Goal: Task Accomplishment & Management: Manage account settings

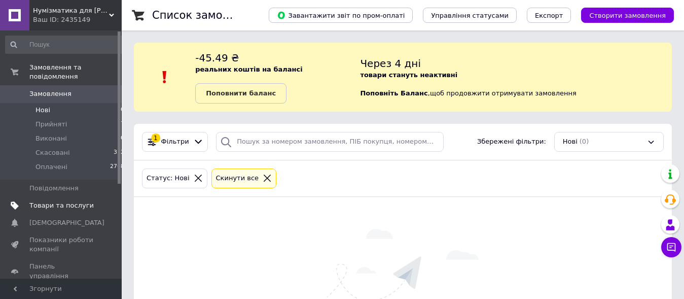
click at [61, 201] on span "Товари та послуги" at bounding box center [61, 205] width 64 height 9
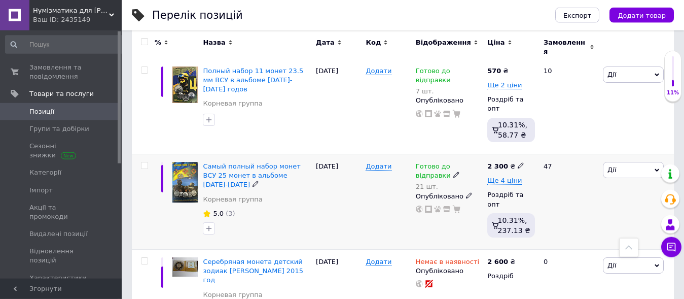
scroll to position [310, 0]
click at [630, 161] on span "Дії" at bounding box center [633, 169] width 61 height 16
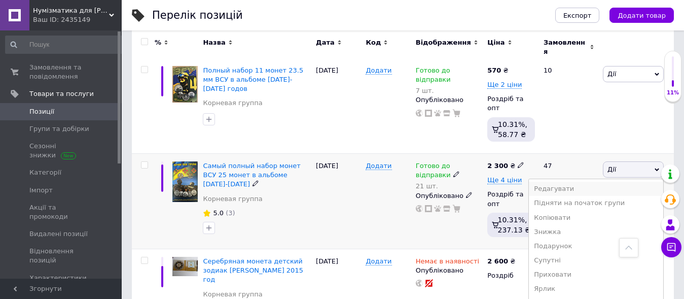
click at [573, 182] on li "Редагувати" at bounding box center [596, 189] width 134 height 14
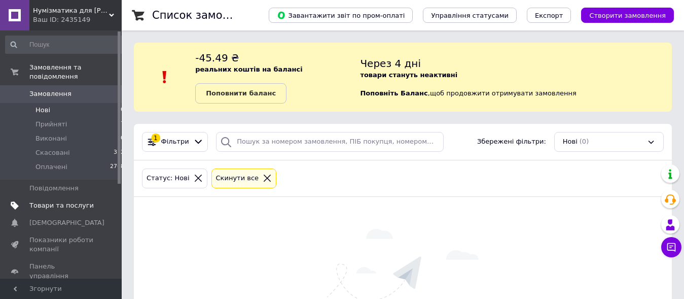
click at [67, 201] on span "Товари та послуги" at bounding box center [61, 205] width 64 height 9
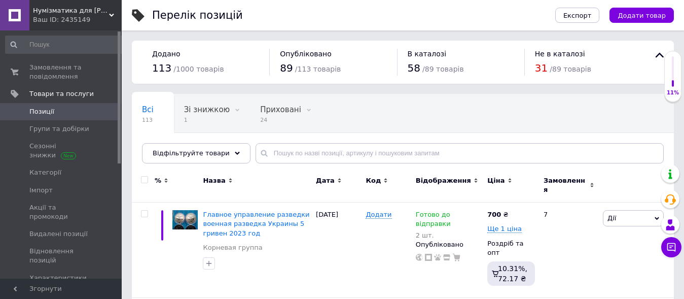
click at [118, 112] on span at bounding box center [124, 111] width 13 height 17
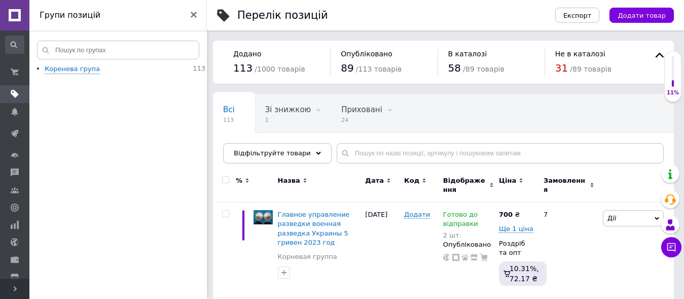
click at [196, 13] on use at bounding box center [194, 15] width 6 height 6
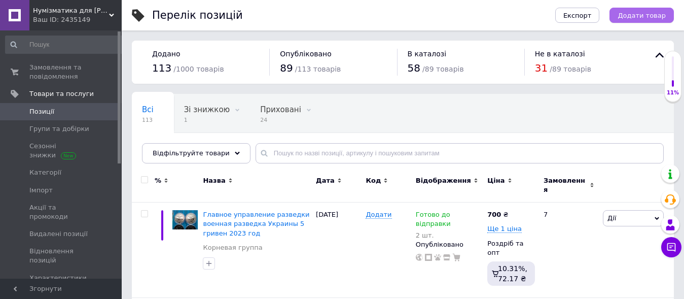
click at [634, 18] on span "Додати товар" at bounding box center [642, 16] width 48 height 8
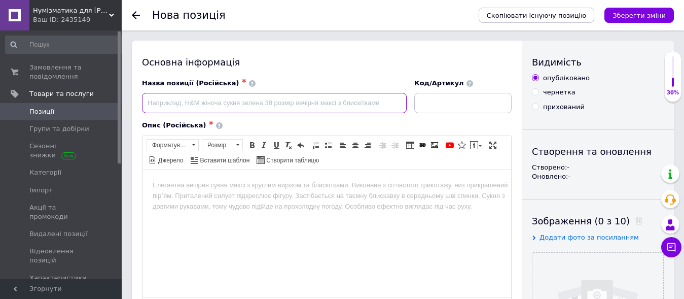
click at [220, 103] on input at bounding box center [274, 103] width 265 height 20
paste input "Самый полный набор монет ВСУ 25 монет в альбоме [DATE]-[DATE]"
drag, startPoint x: 366, startPoint y: 102, endPoint x: 123, endPoint y: 106, distance: 242.5
click at [142, 106] on input "Самый полный набор монет ВСУ 25 монет в альбоме [DATE]-[DATE]" at bounding box center [274, 103] width 265 height 20
type input "Альбом для монет ВСУ 2018 - 2025 годов"
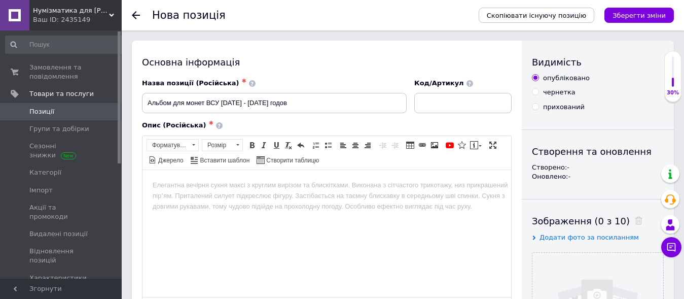
click at [257, 204] on html at bounding box center [327, 232] width 369 height 127
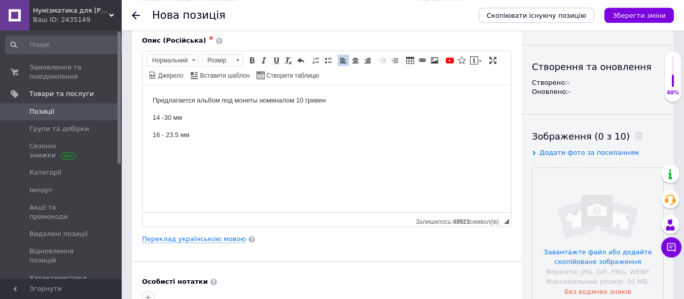
scroll to position [103, 0]
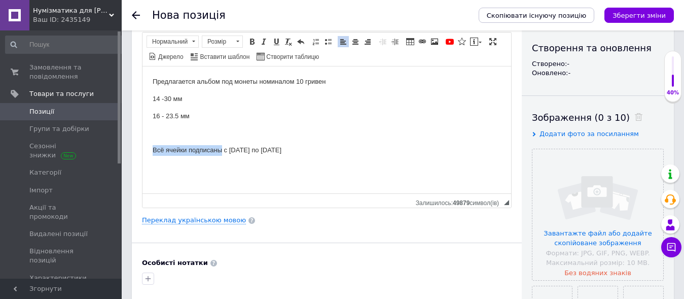
drag, startPoint x: 222, startPoint y: 151, endPoint x: 137, endPoint y: 149, distance: 84.7
click at [143, 149] on html "Предлагается альбом под монеты номиналом 10 гривен 14 -30 мм 16 - 23.5 мм Всё я…" at bounding box center [327, 129] width 369 height 127
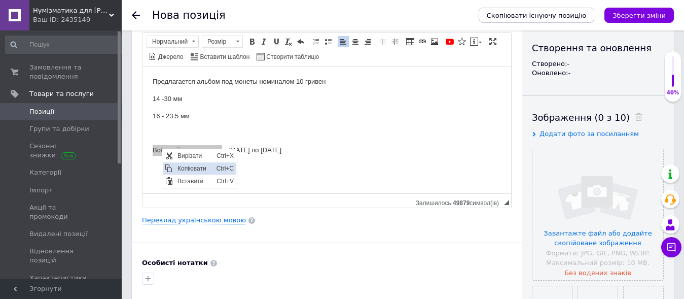
click at [181, 165] on span "Копіювати" at bounding box center [194, 168] width 39 height 12
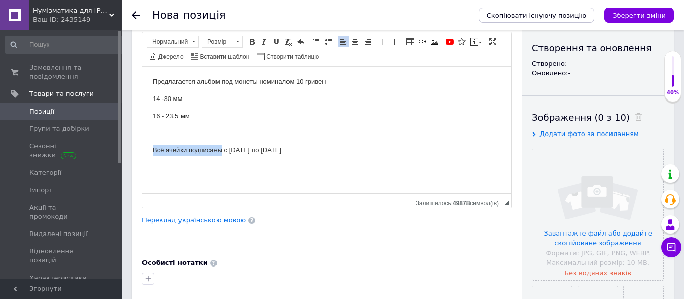
click at [163, 150] on p "Всё ячейки подписаны с 2018 по 2025 год" at bounding box center [327, 150] width 349 height 11
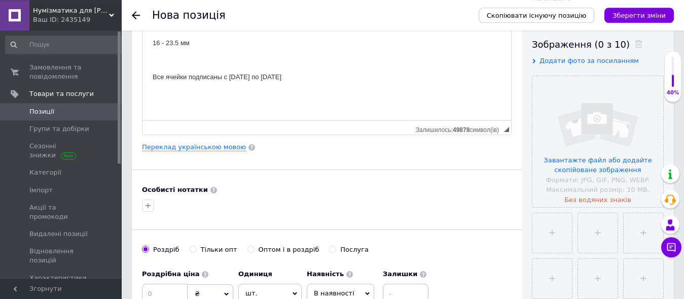
scroll to position [155, 0]
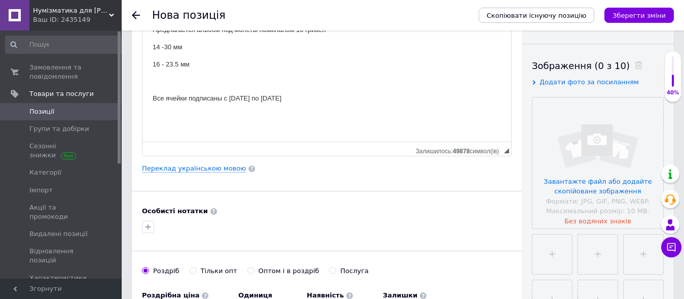
click at [211, 123] on html "Предлагается альбом под монеты номиналом 10 гривен 14 -30 мм 16 - 23.5 мм Все я…" at bounding box center [327, 77] width 369 height 127
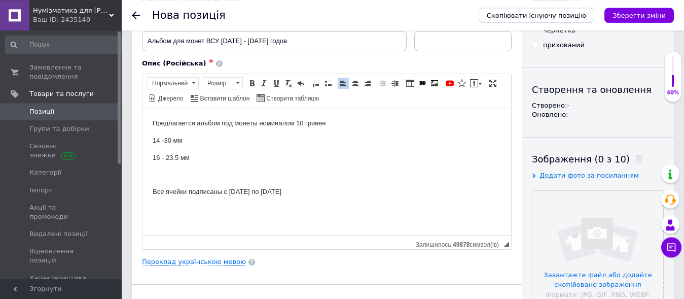
scroll to position [103, 0]
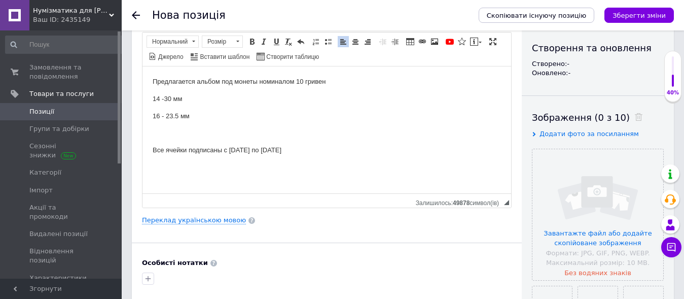
click at [299, 149] on p "Все ячейки подписаны с 2018 по 2025 год" at bounding box center [327, 150] width 349 height 11
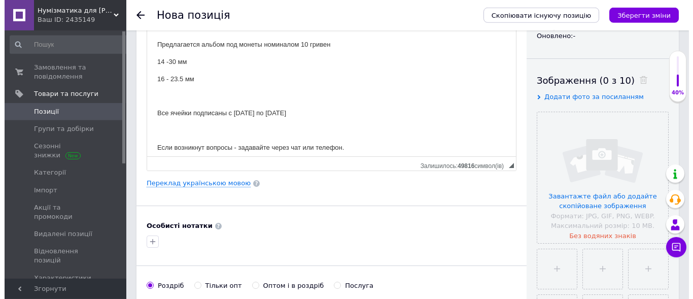
scroll to position [155, 0]
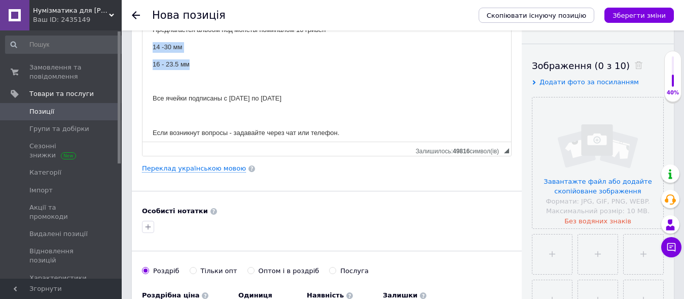
drag, startPoint x: 185, startPoint y: 66, endPoint x: 154, endPoint y: 43, distance: 38.8
click at [154, 43] on body "Предлагается альбом под монеты номиналом 10 гривен 14 -30 мм 16 - 23.5 мм Все я…" at bounding box center [327, 81] width 349 height 114
drag, startPoint x: 172, startPoint y: 64, endPoint x: 206, endPoint y: 113, distance: 58.7
click at [172, 64] on span "Копіювати" at bounding box center [191, 65] width 39 height 12
click at [220, 172] on link "Переклад українською мовою" at bounding box center [194, 168] width 104 height 8
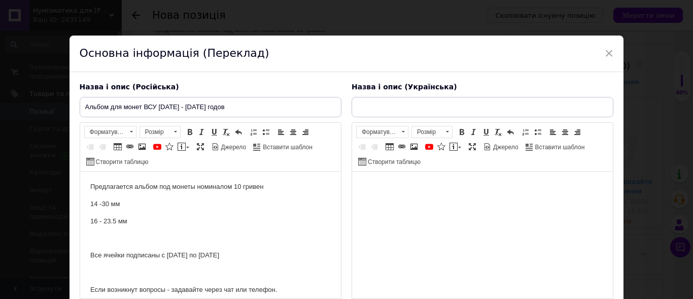
scroll to position [0, 0]
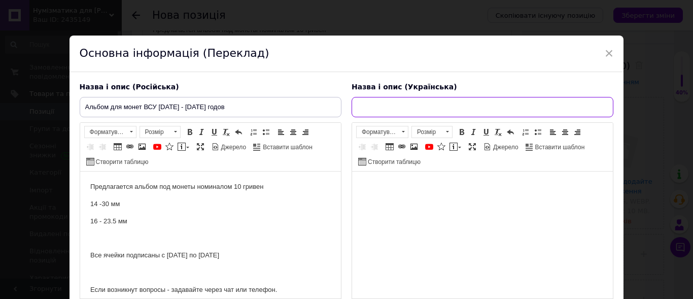
click at [383, 110] on input "text" at bounding box center [483, 107] width 262 height 20
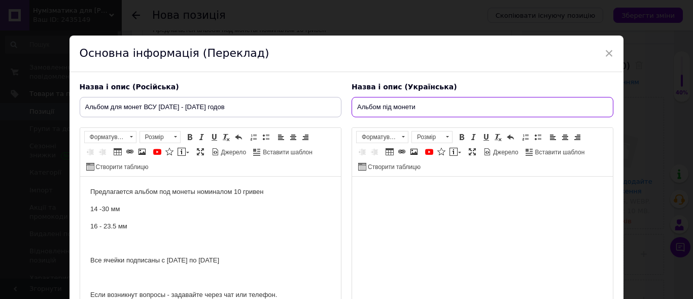
type input "Альбом під монети"
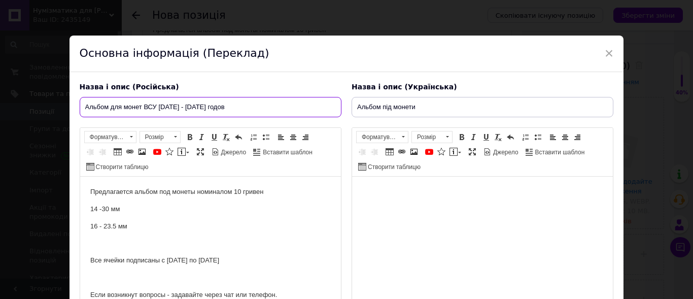
click at [140, 108] on input "Альбом для монет ВСУ 2018 - 2025 годов" at bounding box center [211, 107] width 262 height 20
click at [142, 106] on input "Альбом для монет ВСУ 2018 - 2025 годов" at bounding box center [211, 107] width 262 height 20
type input "Альбом для монет номиналом 10 гривен ВСУ [DATE] - [DATE] годов"
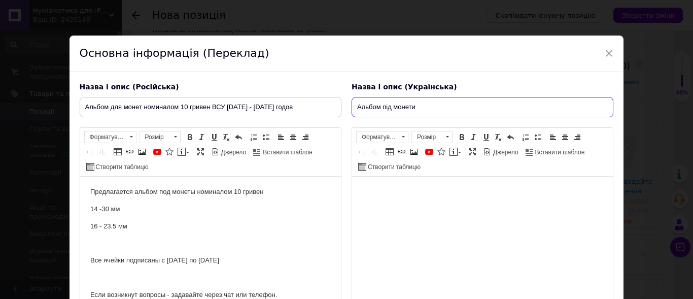
click at [422, 107] on input "Альбом під монети" at bounding box center [483, 107] width 262 height 20
click at [414, 109] on input "Альбом під монети ЗСУ" at bounding box center [483, 107] width 262 height 20
click at [514, 104] on input "Альбом під монети номіналом 10 гривень ЗСУ" at bounding box center [483, 107] width 262 height 20
type input "Альбом під монети номіналом 10 гривень ЗСУ 2018 - 2025 років"
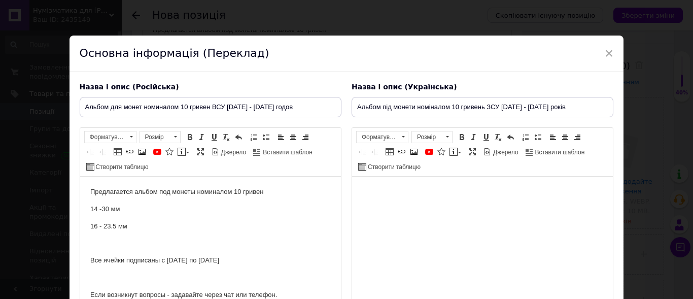
click at [432, 208] on html at bounding box center [482, 240] width 261 height 127
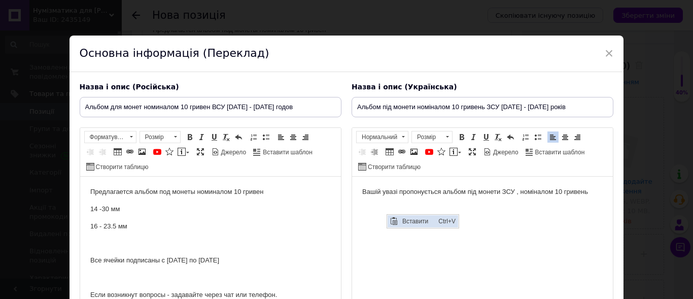
click at [405, 218] on span "Вставити" at bounding box center [417, 221] width 36 height 12
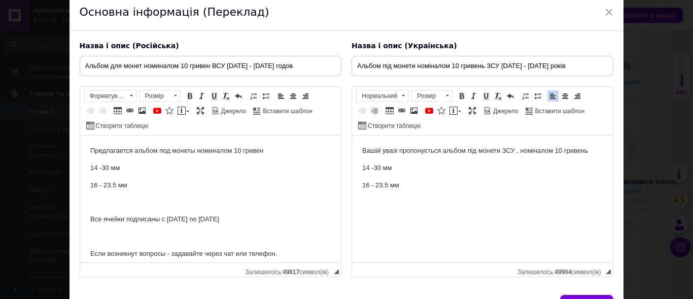
scroll to position [58, 0]
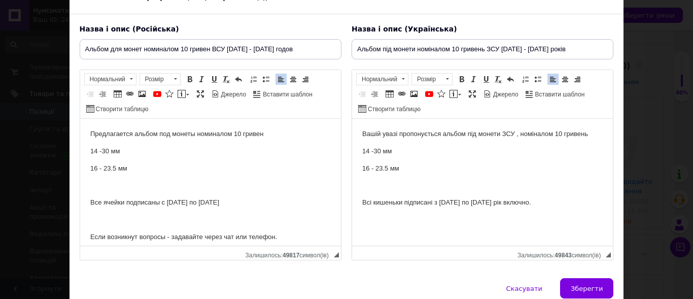
click at [99, 225] on p "Редактор, 1CDEEDE5-53BA-4BCE-BC3C-8F2CABACF8D1" at bounding box center [210, 220] width 240 height 11
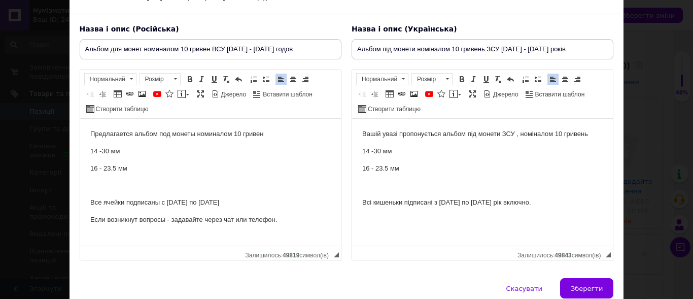
click at [371, 223] on p "Редактор, E20CEF92-8781-416B-B9FF-A6E8C3F785CE" at bounding box center [482, 220] width 240 height 11
drag, startPoint x: 393, startPoint y: 229, endPoint x: 360, endPoint y: 224, distance: 33.8
click at [360, 224] on html "Вашій увазі пропонується альбом під монети ЗСУ , номіналом 10 гривень 14 -30 мм…" at bounding box center [482, 182] width 261 height 127
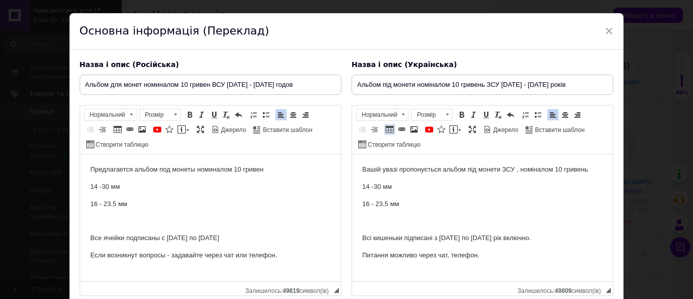
scroll to position [0, 0]
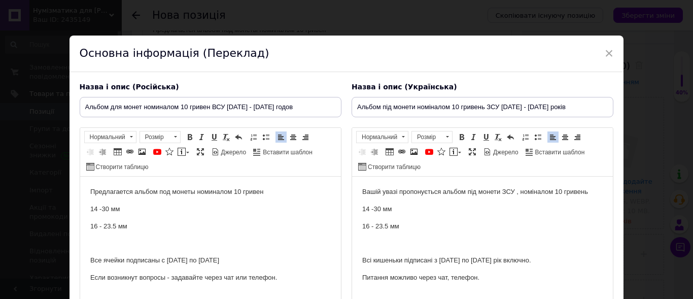
click at [587, 191] on p "Вашій увазі пропонується альбом під монети ЗСУ , номіналом 10 гривень" at bounding box center [482, 192] width 240 height 11
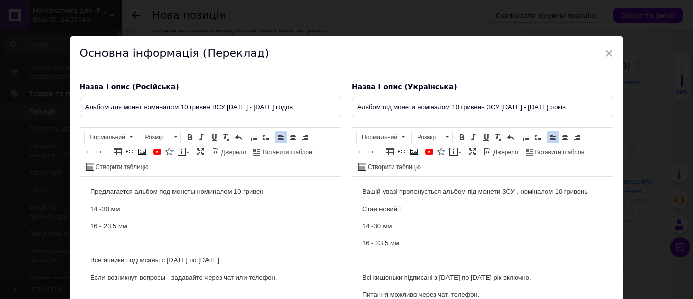
click at [302, 195] on p "Предлагается альбом под монеты номиналом 10 гривен" at bounding box center [210, 192] width 240 height 11
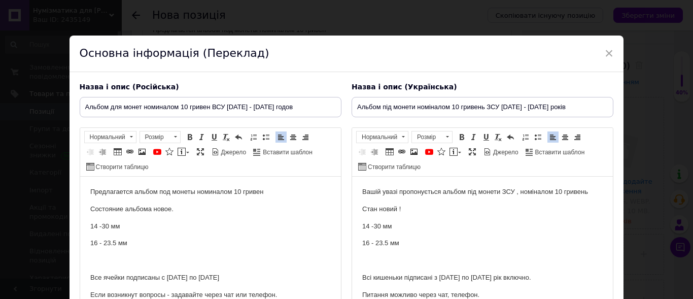
click at [380, 209] on p "Стан новий !" at bounding box center [482, 209] width 240 height 11
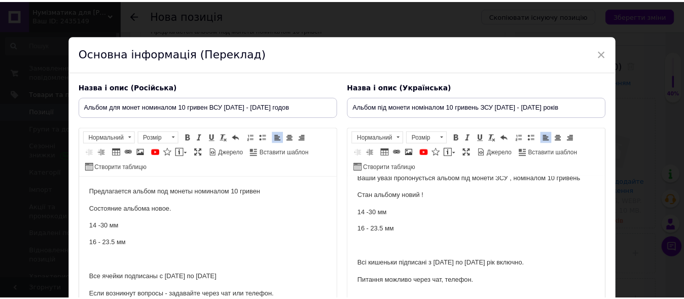
scroll to position [103, 0]
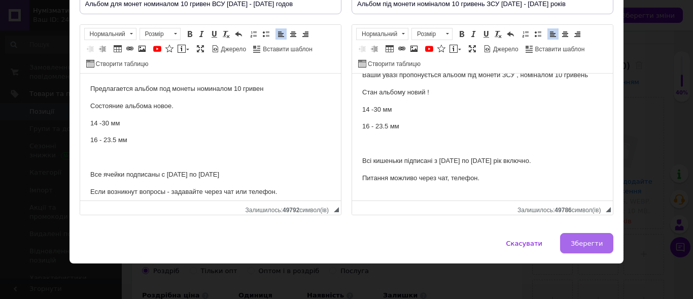
click at [580, 244] on span "Зберегти" at bounding box center [587, 243] width 32 height 8
type input "Альбом для монет номиналом 10 гривен ВСУ [DATE] - [DATE] годов"
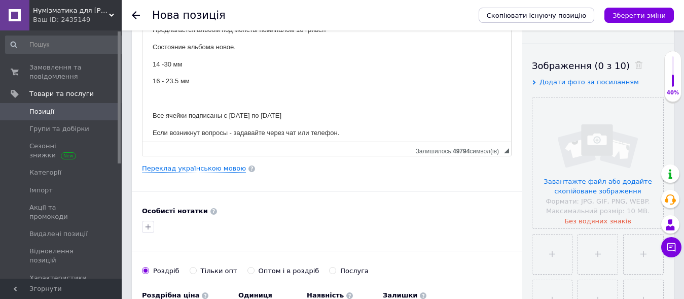
scroll to position [310, 0]
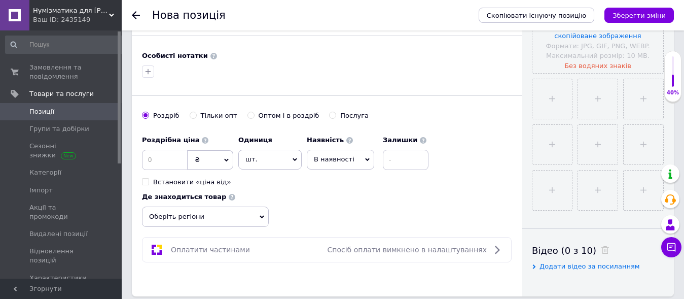
click at [248, 115] on input "Оптом і в роздріб" at bounding box center [251, 115] width 7 height 7
radio input "true"
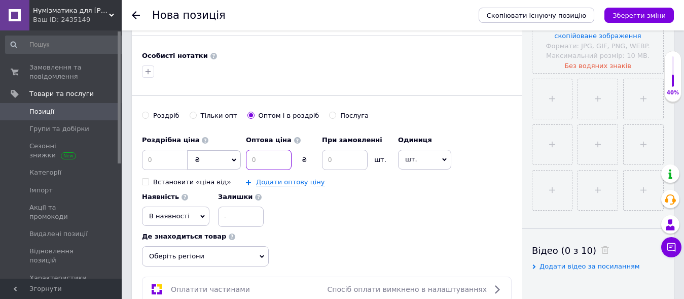
click at [267, 158] on input at bounding box center [269, 160] width 46 height 20
click at [150, 166] on input at bounding box center [165, 160] width 46 height 20
type input "370"
click at [271, 185] on link "Додати оптову ціну" at bounding box center [290, 182] width 68 height 8
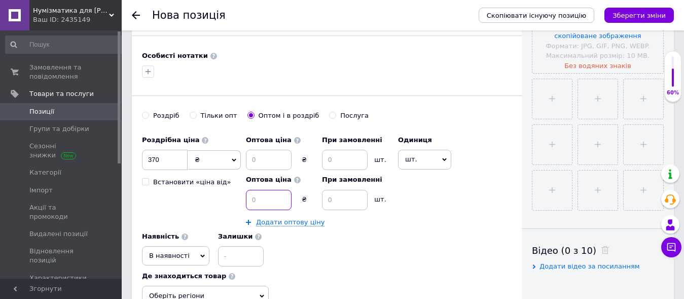
click at [268, 198] on input at bounding box center [269, 200] width 46 height 20
type input "360"
click at [336, 200] on input at bounding box center [345, 200] width 46 height 20
type input "2"
click at [268, 220] on link "Додати оптову ціну" at bounding box center [290, 222] width 68 height 8
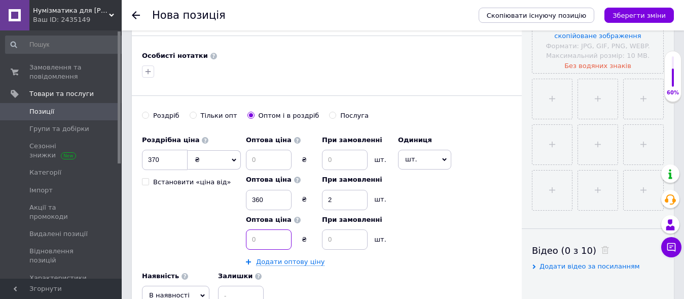
click at [263, 238] on input at bounding box center [269, 239] width 46 height 20
type input "350"
click at [336, 238] on input at bounding box center [345, 239] width 46 height 20
type input "3"
click at [272, 263] on link "Додати оптову ціну" at bounding box center [290, 262] width 68 height 8
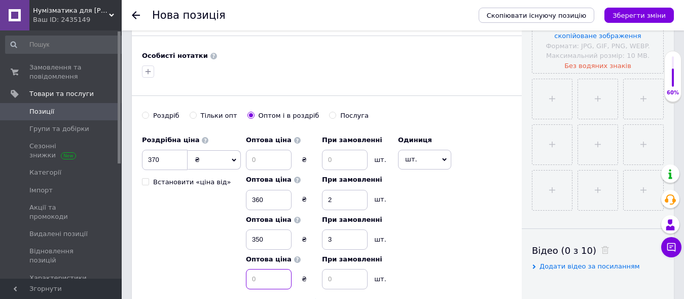
click at [264, 274] on input at bounding box center [269, 279] width 46 height 20
type input "340"
click at [341, 284] on input at bounding box center [345, 279] width 46 height 20
type input "5"
click at [432, 234] on div "Роздрібна ціна 370 ₴ $ EUR CHF GBP ¥ PLN ₸ MDL HUF KGS CNY TRY KRW lei Встанови…" at bounding box center [327, 237] width 370 height 215
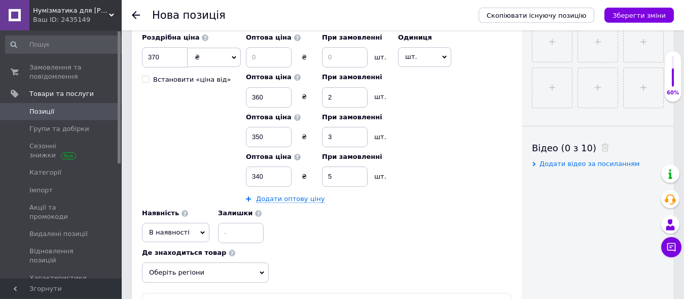
scroll to position [414, 0]
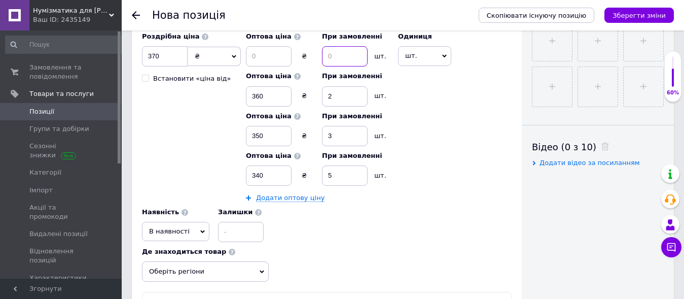
click at [334, 59] on input at bounding box center [345, 56] width 46 height 20
type input "1"
click at [278, 57] on input at bounding box center [269, 56] width 46 height 20
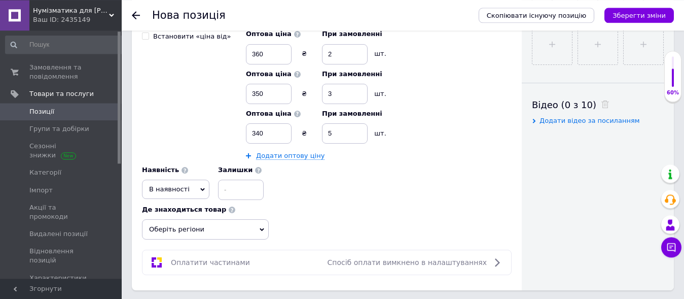
scroll to position [466, 0]
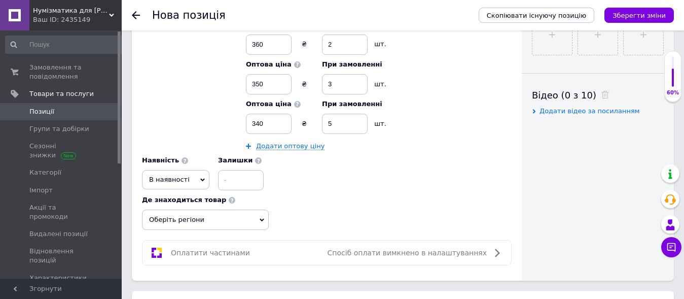
click at [195, 184] on span "В наявності" at bounding box center [175, 179] width 67 height 19
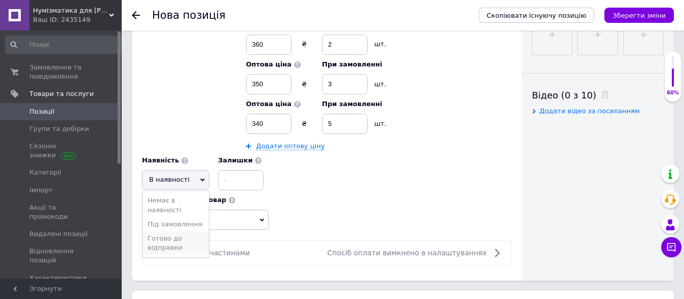
click at [160, 249] on li "Готово до відправки" at bounding box center [176, 242] width 66 height 23
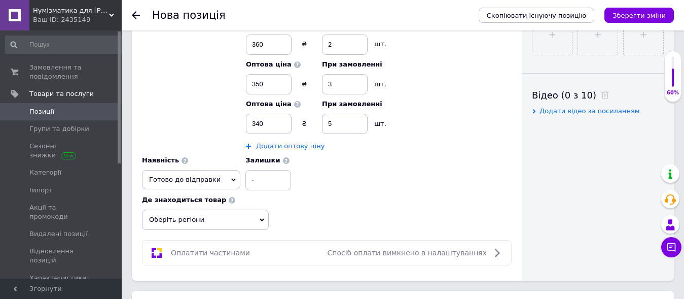
click at [215, 227] on span "Оберіть регіони" at bounding box center [205, 220] width 127 height 20
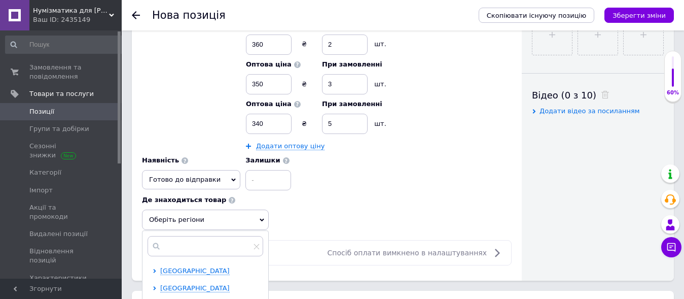
scroll to position [621, 0]
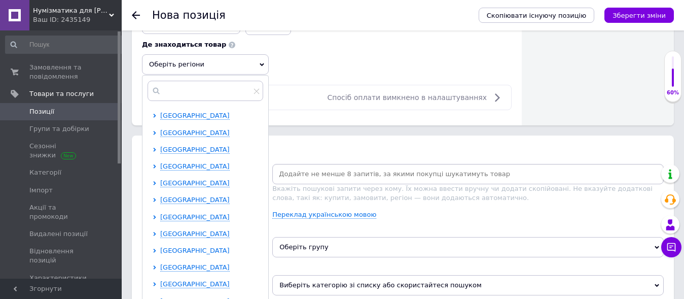
click at [174, 252] on span "Київська область" at bounding box center [195, 251] width 70 height 8
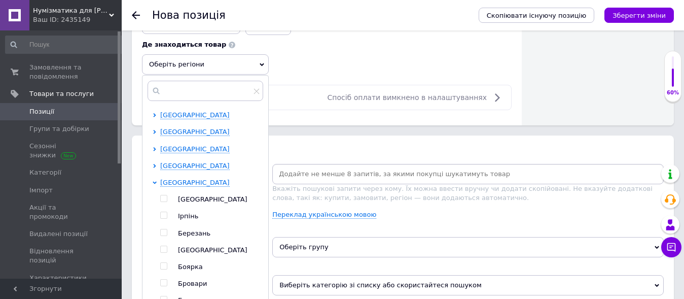
scroll to position [103, 0]
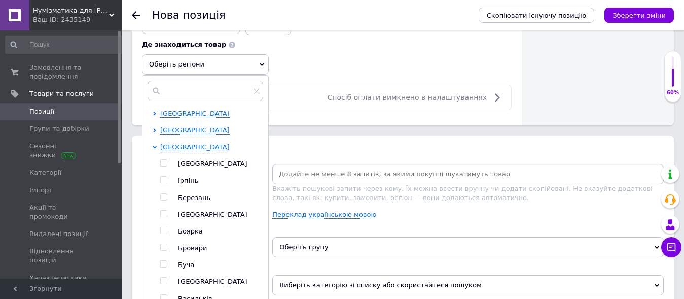
click at [167, 164] on div at bounding box center [164, 162] width 8 height 7
click at [165, 164] on input "checkbox" at bounding box center [163, 163] width 7 height 7
checkbox input "true"
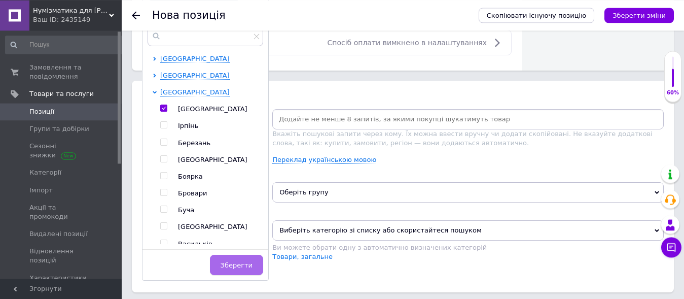
scroll to position [724, 0]
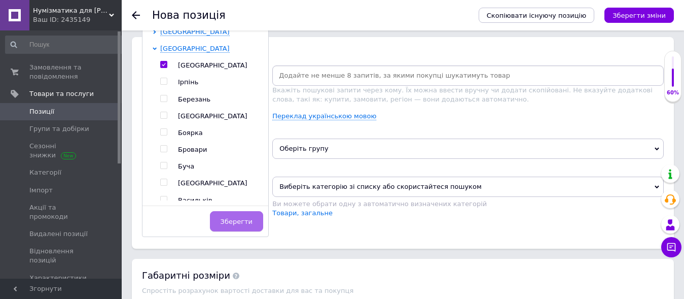
click at [236, 225] on span "Зберегти" at bounding box center [237, 222] width 32 height 8
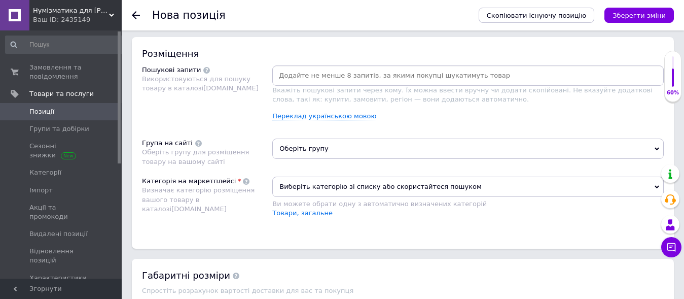
scroll to position [621, 0]
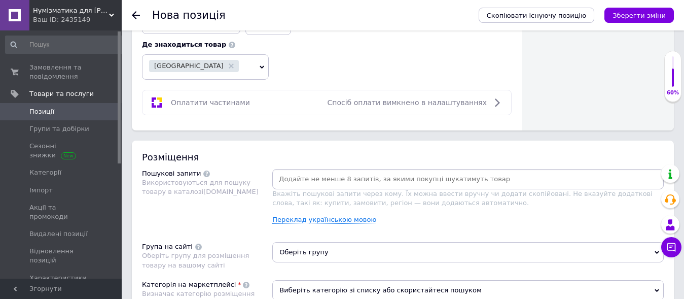
click at [295, 183] on input at bounding box center [468, 178] width 388 height 15
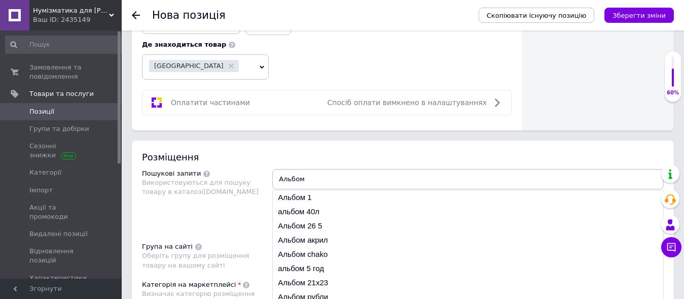
click at [326, 181] on input "Альбом" at bounding box center [468, 178] width 388 height 15
type input "Альбом"
click at [237, 214] on div "Пошукові запити Використовуються для пошуку товару в каталозі Prom.ua" at bounding box center [207, 200] width 130 height 63
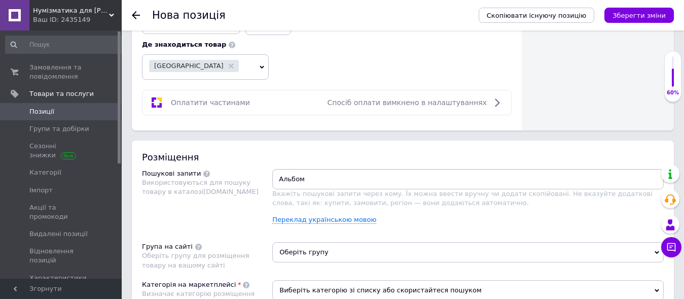
click at [310, 228] on div "Альбом Вкажіть пошукові запити через кому. Їх можна ввести вручну чи додати ско…" at bounding box center [468, 200] width 392 height 63
click at [312, 224] on link "Переклад українською мовою" at bounding box center [324, 220] width 104 height 8
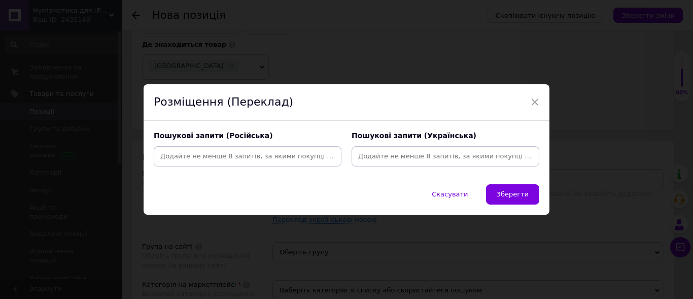
click at [247, 163] on input at bounding box center [248, 156] width 184 height 15
type input "Альбом ВСУ"
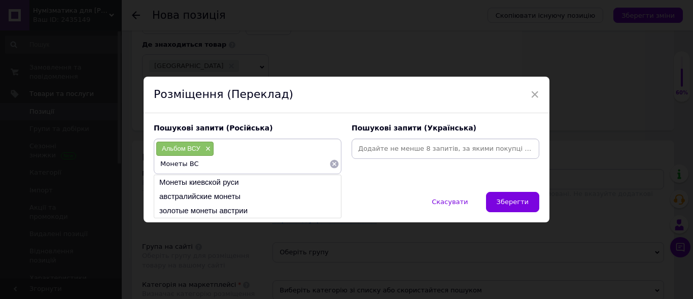
type input "Монеты ВСУ"
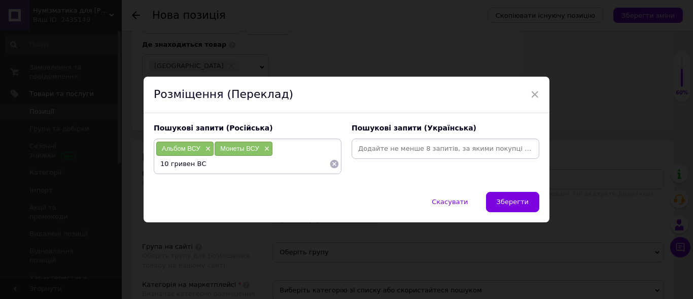
type input "10 гривен ВСУ"
type input "альбом для монет 10 гривен"
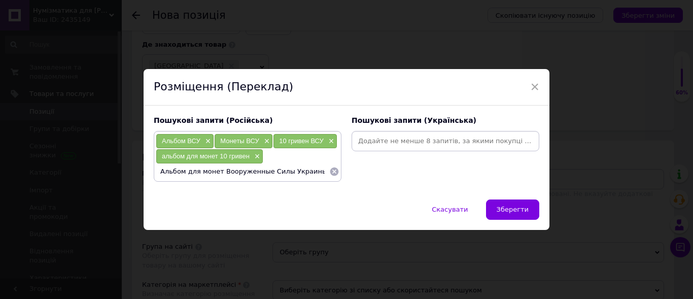
drag, startPoint x: 305, startPoint y: 172, endPoint x: 215, endPoint y: 171, distance: 90.3
click at [215, 171] on input "Альбом для монет Вооруженные Силы Украины" at bounding box center [243, 171] width 174 height 15
click at [255, 171] on input "Альбом для монет Вооруженные Силы Украины" at bounding box center [243, 171] width 174 height 15
drag, startPoint x: 292, startPoint y: 171, endPoint x: 214, endPoint y: 172, distance: 78.1
click at [214, 172] on input "Альбом для монет Вооруженные Силы Украины" at bounding box center [243, 171] width 174 height 15
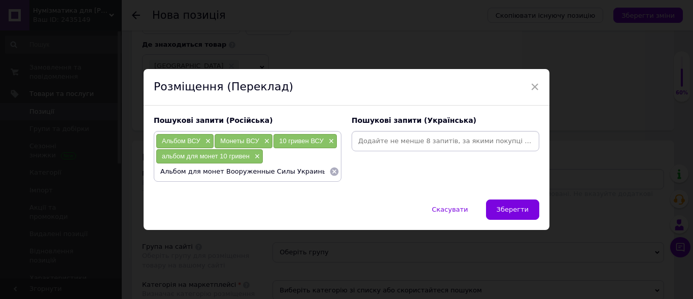
paste input "ённые си́лы Украи́"
click at [264, 176] on input "Альбом для монет Вооружённые си́лы Украи́ны" at bounding box center [243, 171] width 174 height 15
click at [292, 172] on input "Альбом для монет Вооружённые силы Украи́ны" at bounding box center [243, 171] width 174 height 15
type input "Альбом для монет Вооружённые силы Украины"
click at [308, 172] on input "Альбом для монет Вооружённые силы Украины" at bounding box center [243, 171] width 174 height 15
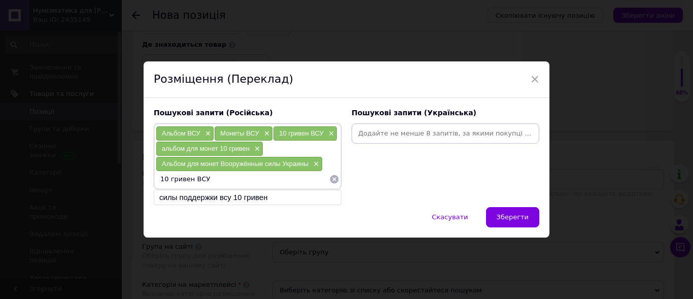
click at [222, 183] on input "10 гривен ВСУ" at bounding box center [243, 178] width 174 height 15
click at [217, 181] on input "10 гривен ВСУ" at bounding box center [243, 178] width 174 height 15
click at [186, 182] on input "10 гривен ВСУ" at bounding box center [243, 178] width 174 height 15
click at [195, 181] on input "10 гривен наиональная полиция Украины" at bounding box center [243, 178] width 174 height 15
click at [215, 184] on input "10 гривен национальная полиция Украины" at bounding box center [243, 178] width 174 height 15
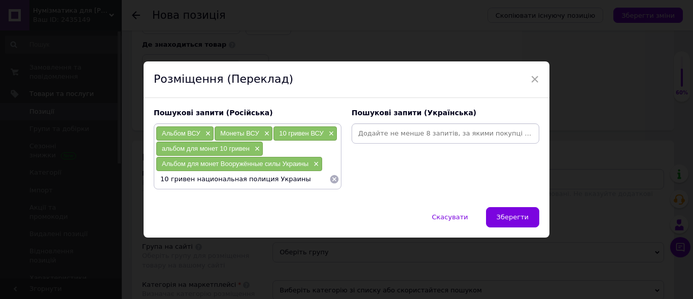
drag, startPoint x: 293, startPoint y: 180, endPoint x: 136, endPoint y: 177, distance: 156.8
click at [156, 177] on input "10 гривен национальная полиция Украины" at bounding box center [243, 178] width 174 height 15
type input "10 гривен национальная полиция Украины"
click at [295, 184] on input "10 гривен национальная полиция Украины" at bounding box center [243, 178] width 174 height 15
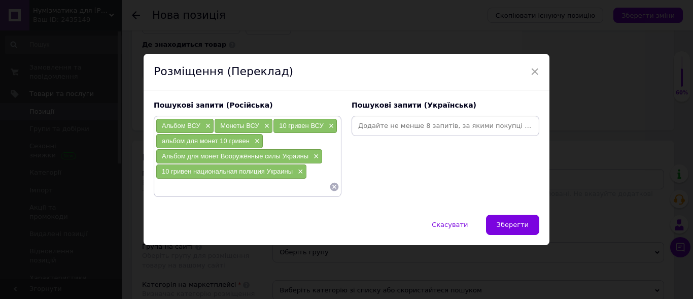
click at [378, 125] on input at bounding box center [446, 125] width 184 height 15
type input "альбом ЗСУ"
type input "ЗСУ"
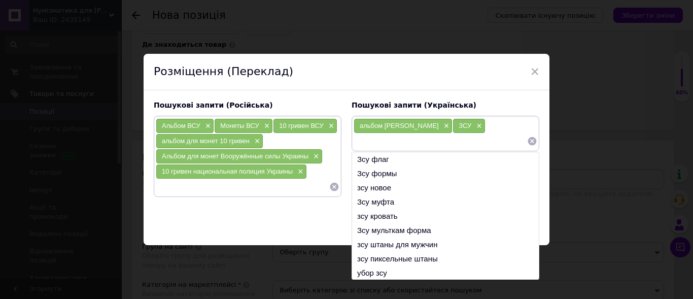
click at [206, 187] on input at bounding box center [243, 186] width 174 height 15
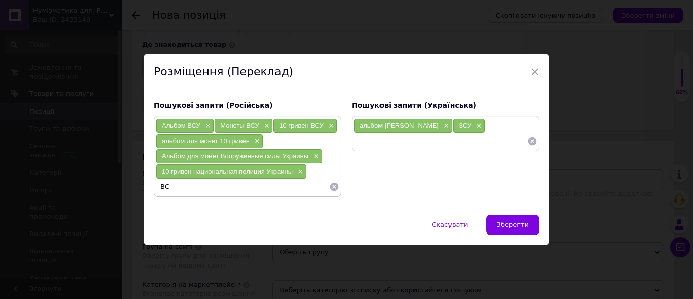
type input "ВСУ"
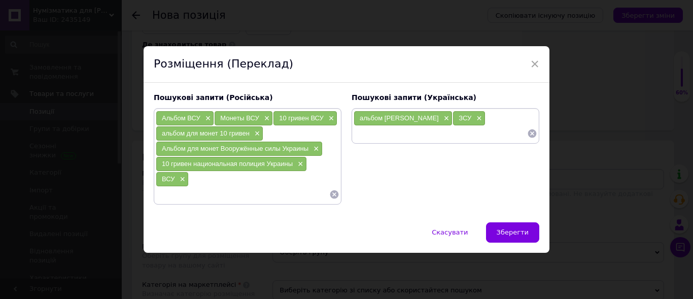
click at [361, 141] on div "альбом ЗСУ × ЗСУ ×" at bounding box center [446, 126] width 188 height 36
click at [361, 138] on input at bounding box center [441, 133] width 174 height 15
type input "10 гривень ЗСУ"
type input "альбом під монети ЗСУ"
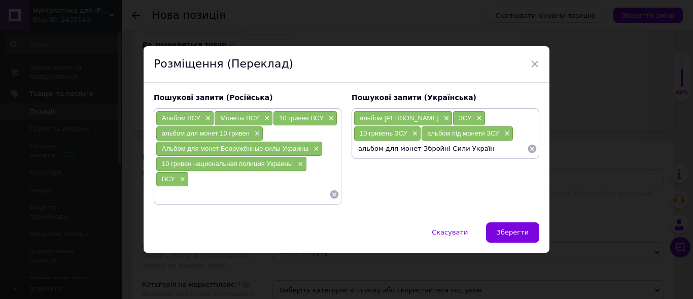
type input "альбом для монет Збройні Сили України"
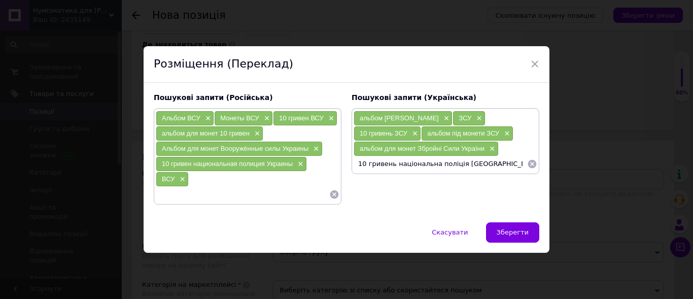
type input "10 гривень національна поліція України"
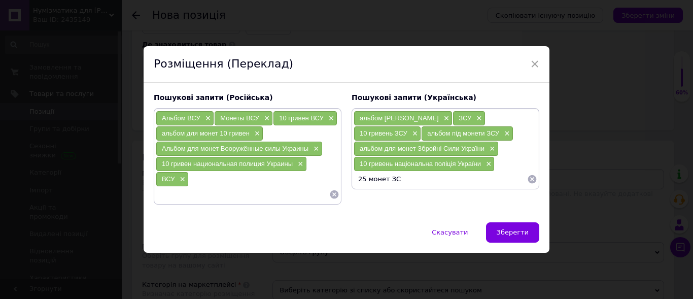
type input "25 монет ЗСУ"
click at [174, 198] on input at bounding box center [243, 194] width 174 height 15
type input "25 монет ЗСУ"
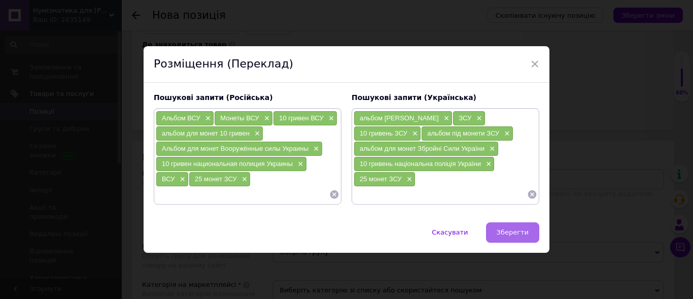
click at [512, 234] on span "Зберегти" at bounding box center [513, 232] width 32 height 8
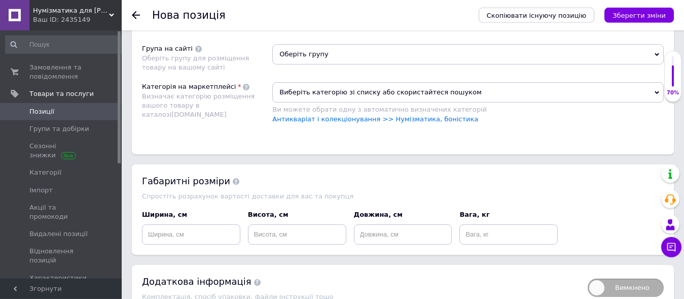
scroll to position [802, 0]
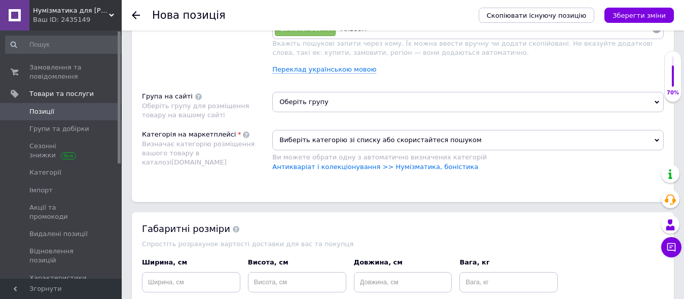
click at [293, 102] on span "Оберіть групу" at bounding box center [468, 102] width 392 height 20
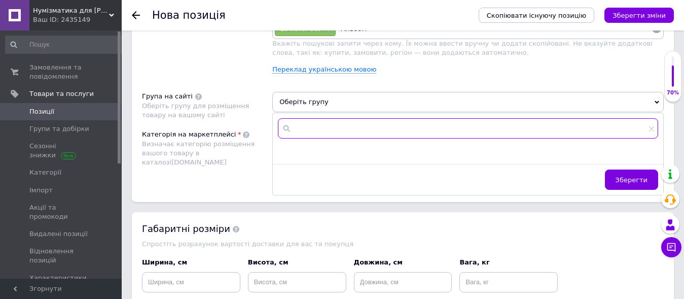
click at [298, 128] on input "text" at bounding box center [468, 128] width 381 height 20
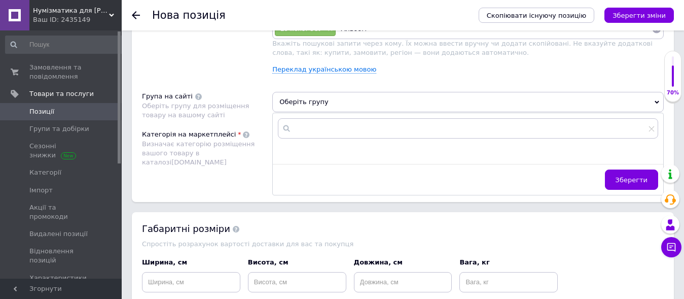
click at [286, 103] on span "Оберіть групу" at bounding box center [468, 102] width 392 height 20
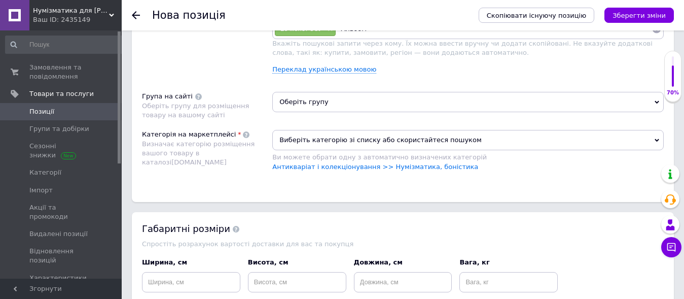
click at [286, 103] on span "Оберіть групу" at bounding box center [468, 102] width 392 height 20
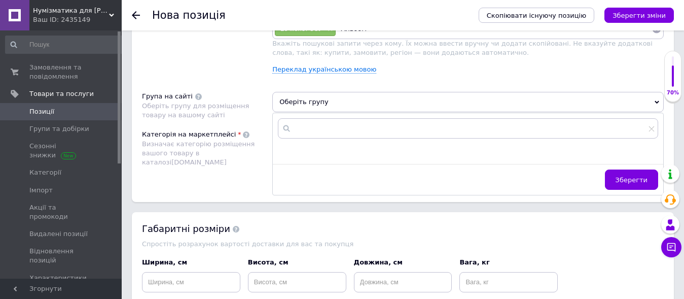
click at [289, 128] on icon at bounding box center [287, 128] width 10 height 10
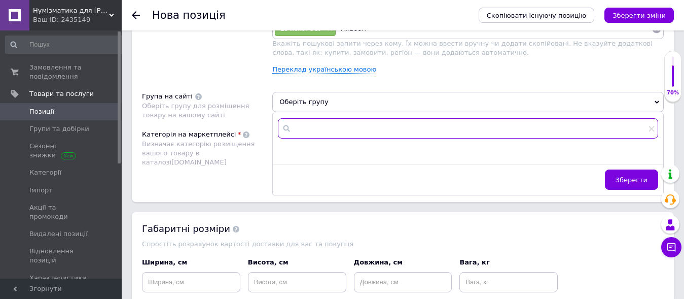
click at [289, 135] on input "text" at bounding box center [468, 128] width 381 height 20
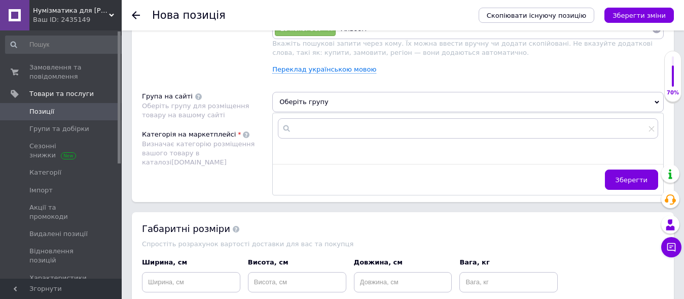
click at [287, 129] on icon at bounding box center [287, 128] width 10 height 10
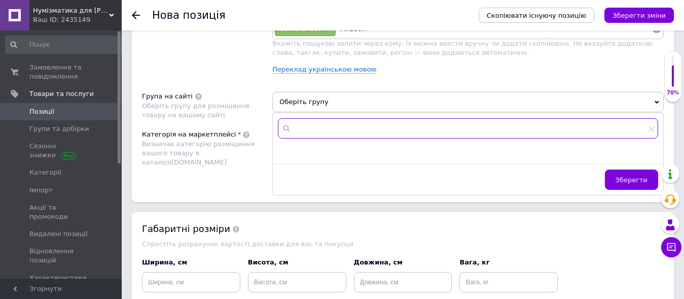
click at [655, 131] on input "text" at bounding box center [468, 128] width 381 height 20
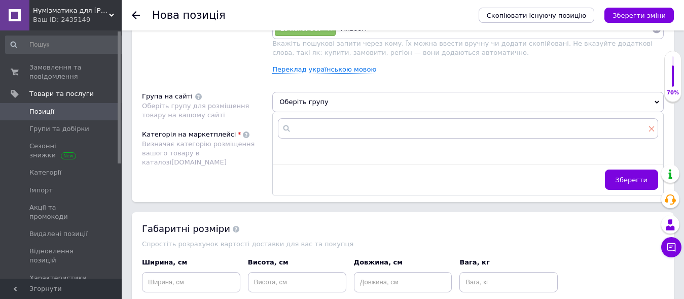
click at [653, 131] on icon at bounding box center [652, 129] width 6 height 6
click at [415, 114] on div "Зберегти" at bounding box center [468, 154] width 392 height 83
click at [394, 106] on span "Оберіть групу" at bounding box center [468, 102] width 392 height 20
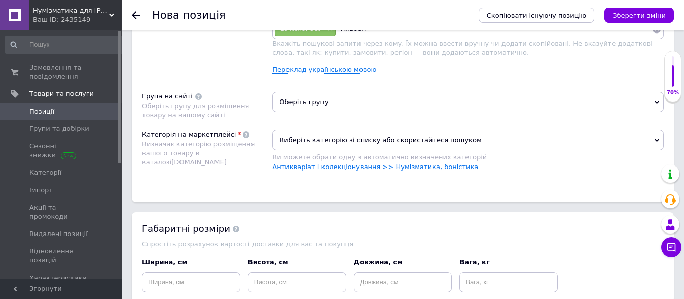
click at [346, 105] on span "Оберіть групу" at bounding box center [468, 102] width 392 height 20
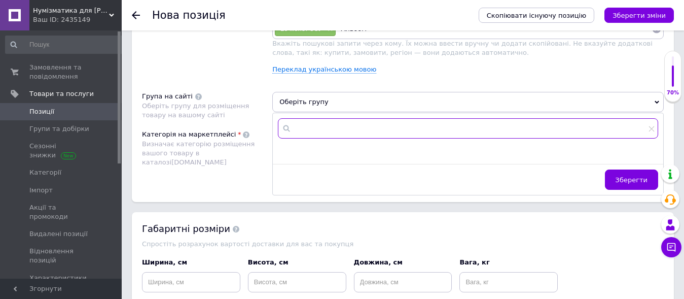
click at [354, 139] on input "text" at bounding box center [468, 128] width 381 height 20
type input "корн"
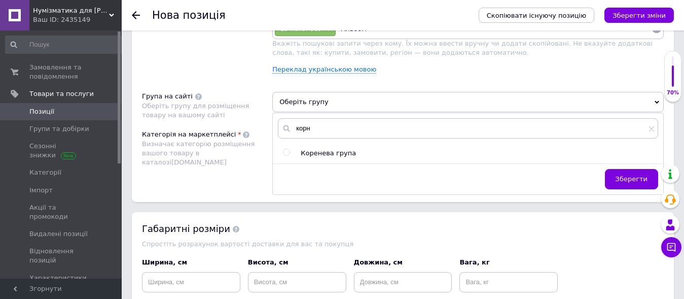
click at [317, 153] on span "Коренева група" at bounding box center [328, 153] width 55 height 8
radio input "true"
click at [641, 185] on button "Зберегти" at bounding box center [631, 179] width 53 height 20
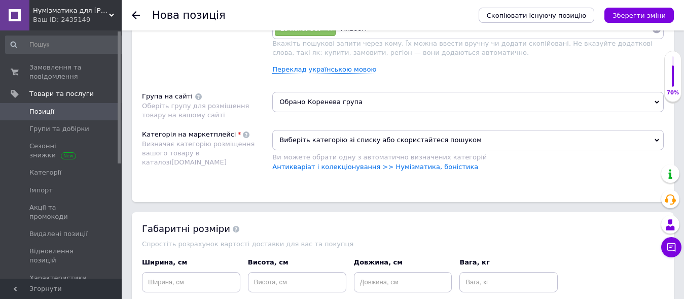
click at [301, 142] on span "Виберіть категорію зі списку або скористайтеся пошуком" at bounding box center [468, 140] width 392 height 20
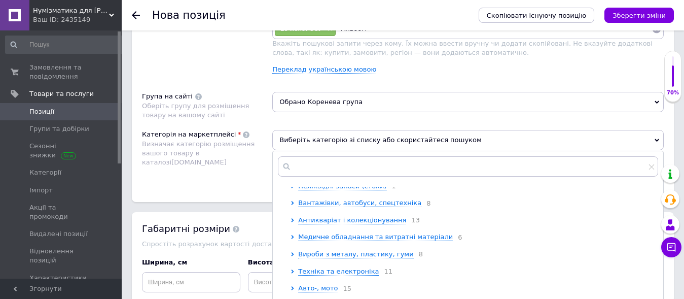
scroll to position [310, 0]
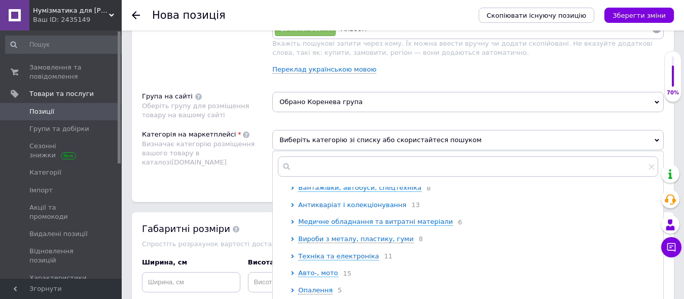
click at [337, 209] on span "Антикваріат і колекціонування" at bounding box center [352, 205] width 108 height 8
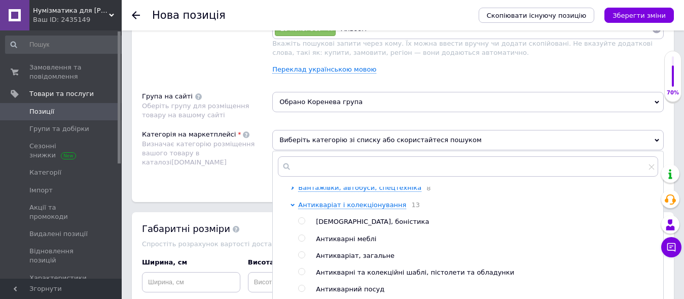
click at [303, 224] on input "radio" at bounding box center [301, 221] width 7 height 7
radio input "true"
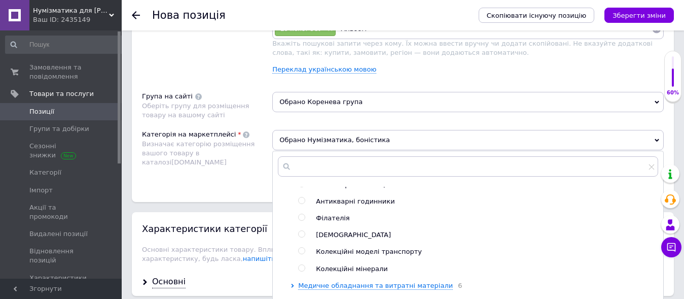
scroll to position [517, 0]
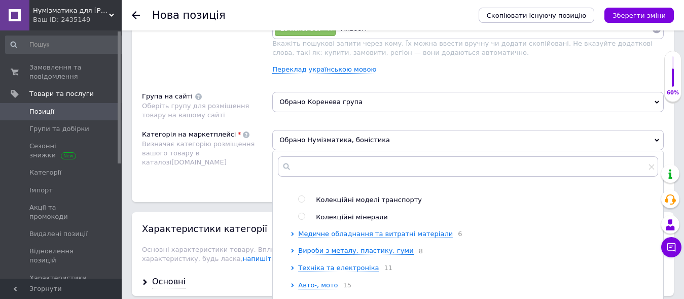
click at [223, 186] on div "Розміщення Пошукові запити Використовуються для пошуку товару в каталозі Prom.u…" at bounding box center [403, 80] width 542 height 241
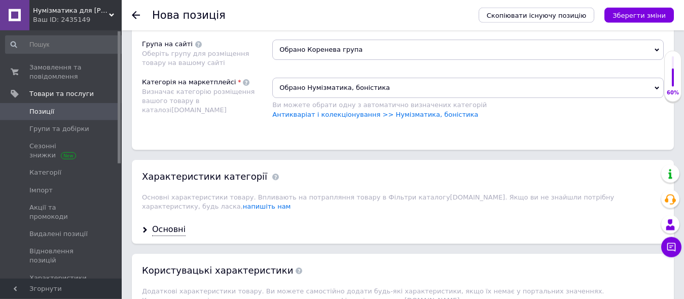
scroll to position [905, 0]
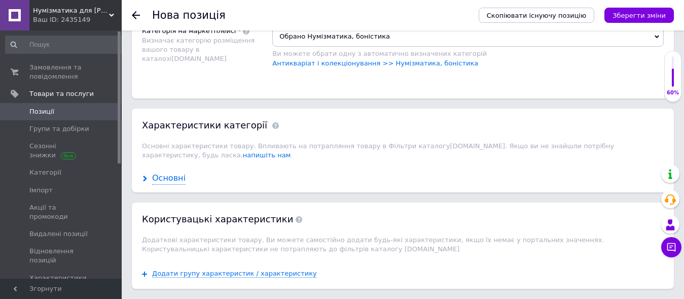
click at [170, 172] on div "Основні" at bounding box center [168, 178] width 33 height 12
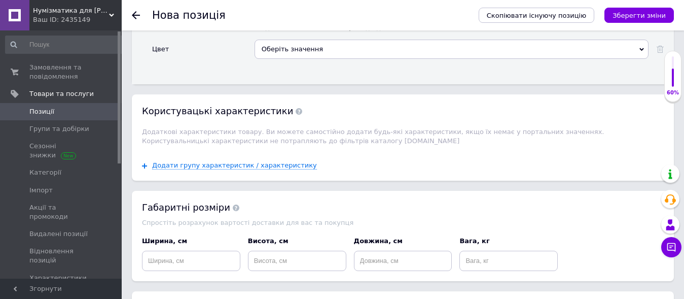
scroll to position [1650, 0]
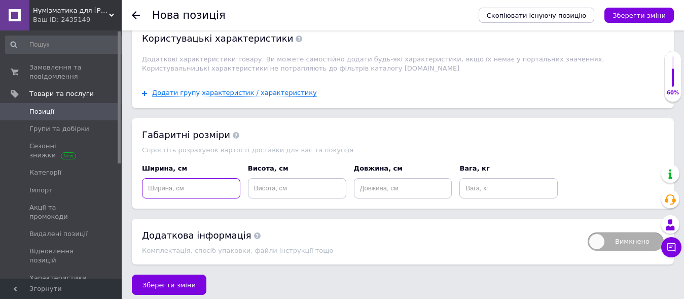
click at [201, 187] on input at bounding box center [191, 188] width 98 height 20
type input "3"
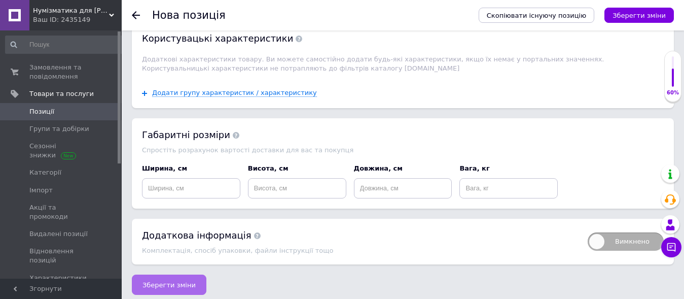
click at [189, 276] on button "Зберегти зміни" at bounding box center [169, 284] width 75 height 20
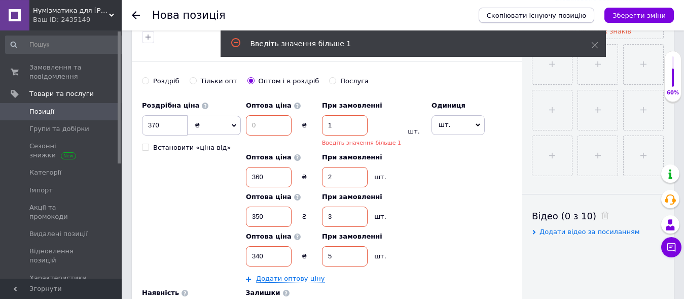
scroll to position [339, 0]
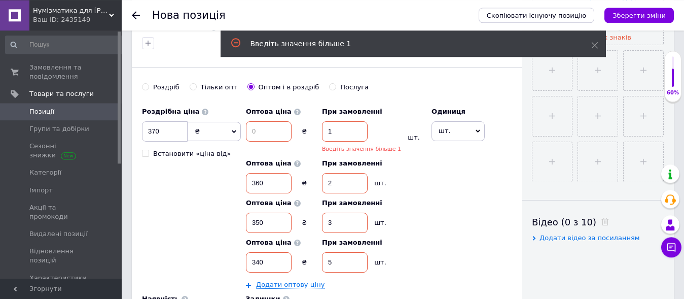
click at [262, 133] on input at bounding box center [269, 131] width 46 height 20
drag, startPoint x: 336, startPoint y: 131, endPoint x: 303, endPoint y: 133, distance: 33.0
click at [322, 133] on input "1" at bounding box center [345, 131] width 46 height 20
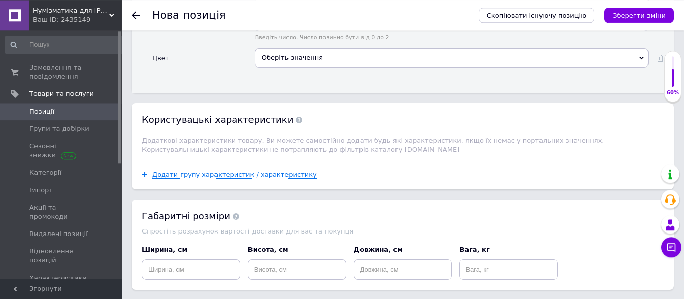
scroll to position [1662, 0]
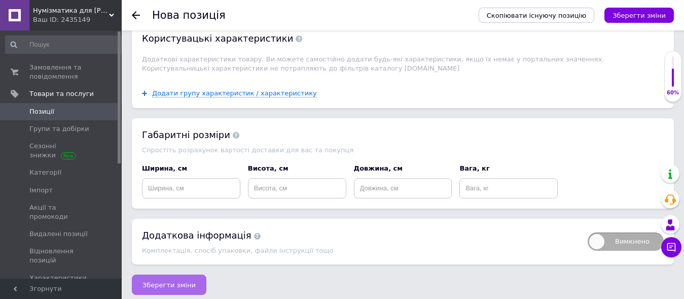
click at [172, 281] on span "Зберегти зміни" at bounding box center [169, 285] width 53 height 8
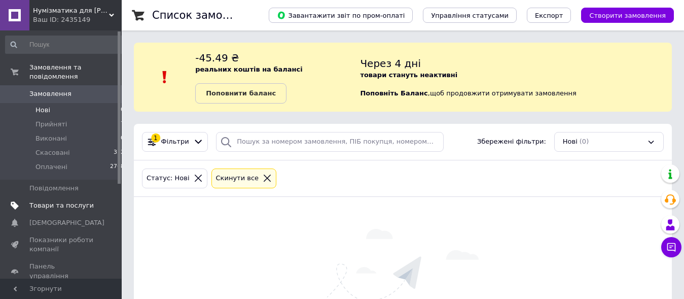
click at [47, 201] on span "Товари та послуги" at bounding box center [61, 205] width 64 height 9
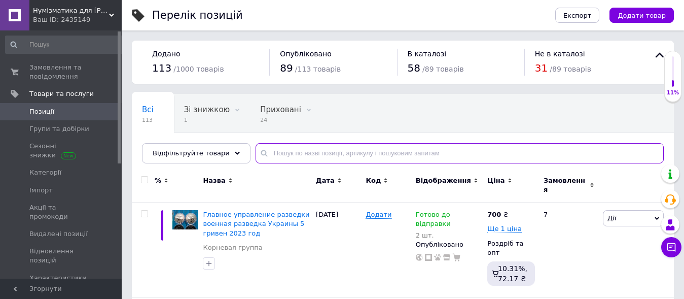
click at [267, 151] on input "text" at bounding box center [460, 153] width 408 height 20
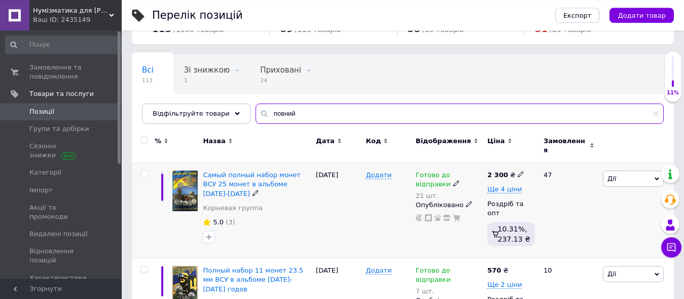
scroll to position [52, 0]
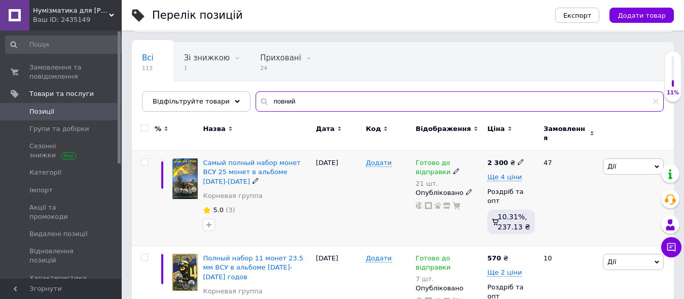
type input "повний"
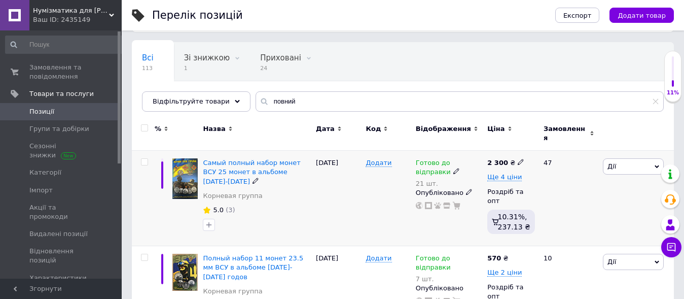
click at [618, 160] on span "Дії" at bounding box center [633, 166] width 61 height 16
click at [568, 183] on li "Редагувати" at bounding box center [596, 186] width 134 height 14
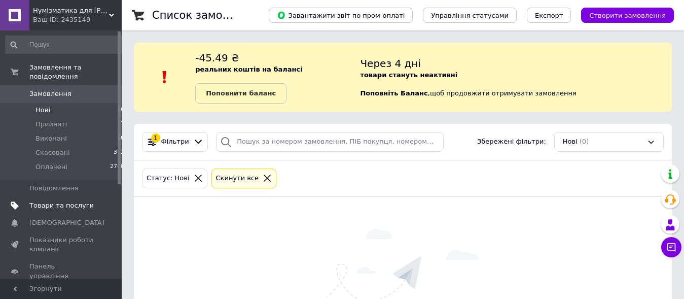
click at [46, 201] on span "Товари та послуги" at bounding box center [61, 205] width 64 height 9
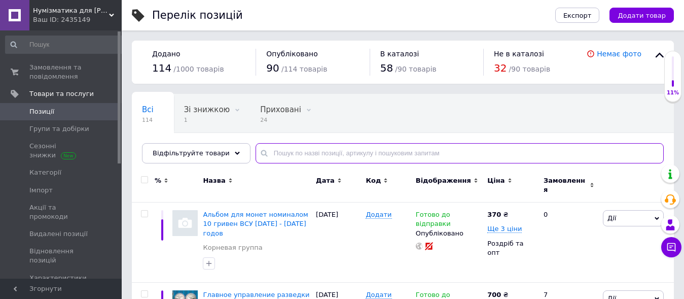
click at [333, 154] on input "text" at bounding box center [460, 153] width 408 height 20
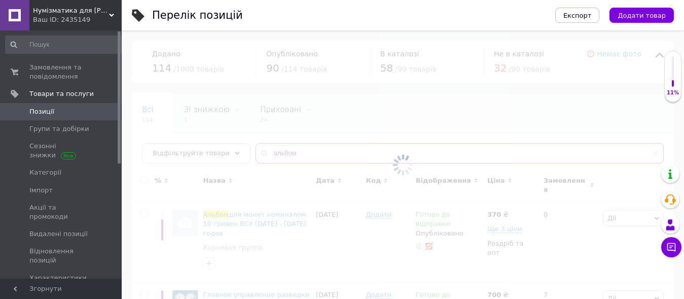
type input "альбом"
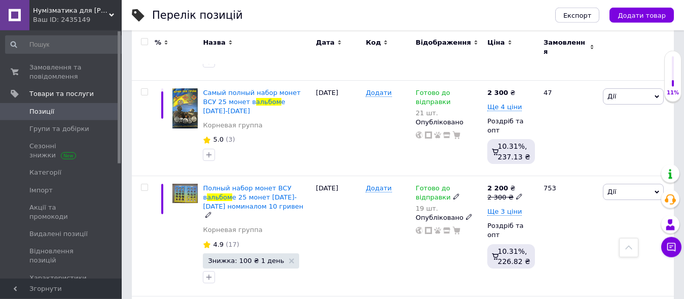
scroll to position [584, 0]
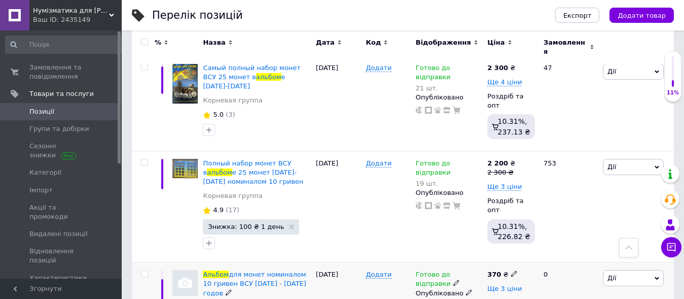
click at [503, 285] on span "Ще 3 ціни" at bounding box center [505, 289] width 34 height 8
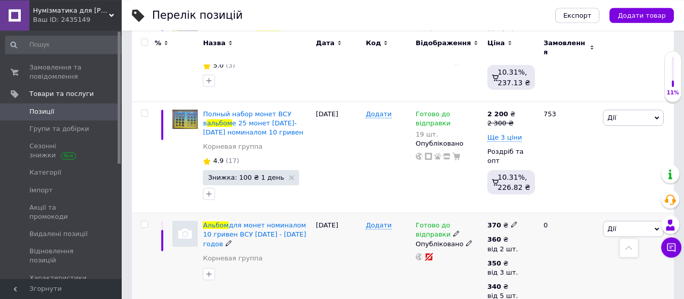
scroll to position [636, 0]
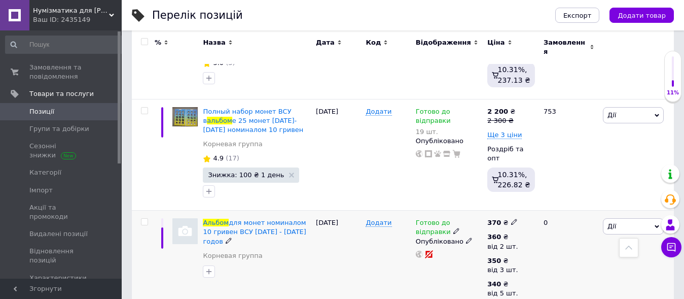
click at [616, 218] on span "Дії" at bounding box center [633, 226] width 61 height 16
click at [573, 238] on li "Редагувати" at bounding box center [596, 245] width 134 height 14
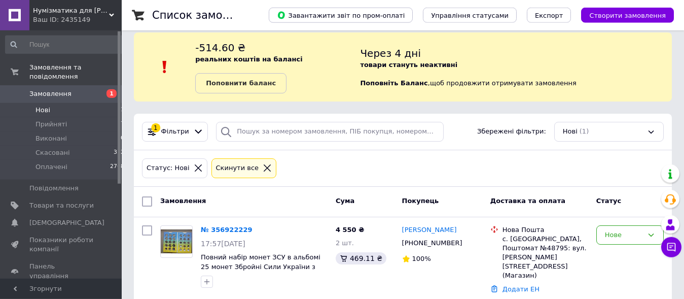
scroll to position [20, 0]
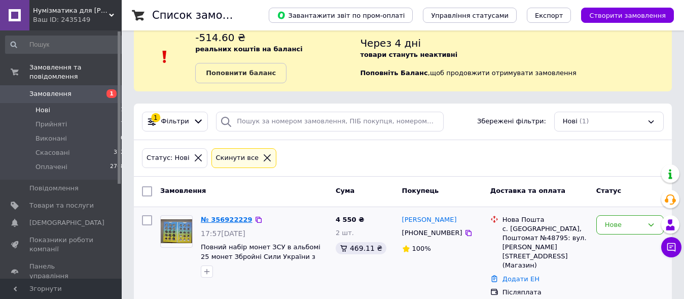
click at [230, 221] on link "№ 356922229" at bounding box center [227, 220] width 52 height 8
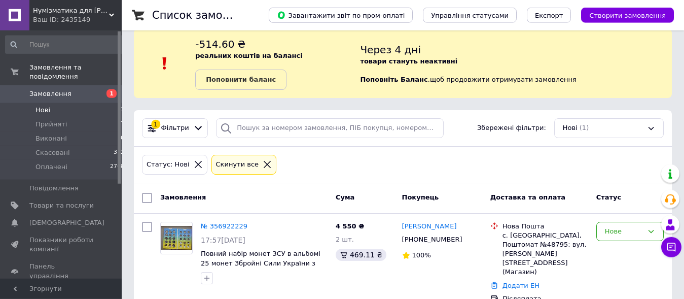
scroll to position [20, 0]
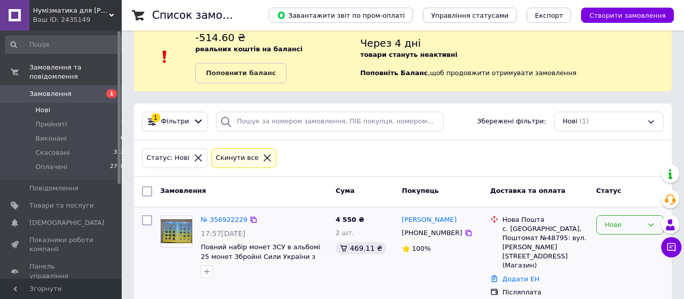
click at [612, 221] on div "Нове" at bounding box center [624, 225] width 38 height 11
click at [625, 245] on li "Прийнято" at bounding box center [630, 245] width 66 height 19
drag, startPoint x: 424, startPoint y: 234, endPoint x: 435, endPoint y: 238, distance: 11.9
click at [435, 238] on div "+380979647313" at bounding box center [432, 232] width 64 height 13
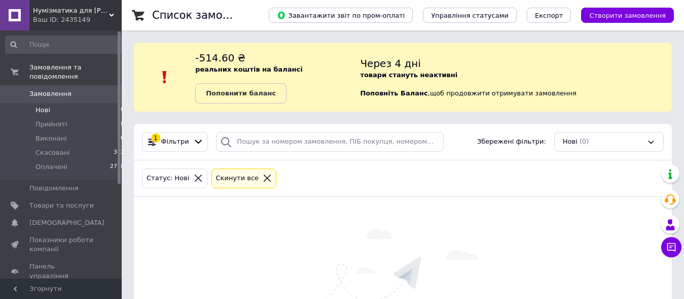
drag, startPoint x: 61, startPoint y: 199, endPoint x: 282, endPoint y: 143, distance: 227.8
click at [61, 201] on span "Товари та послуги" at bounding box center [61, 205] width 64 height 9
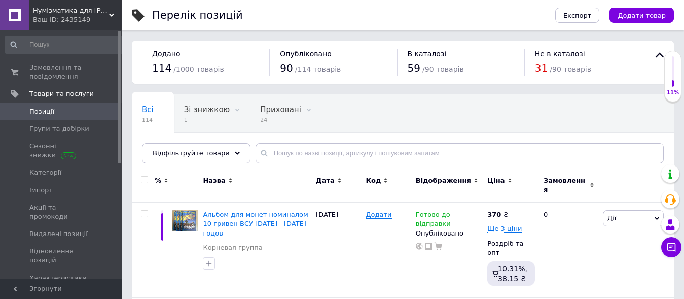
click at [288, 137] on div "Всі 114 Зі знижкою 1 Видалити Редагувати Приховані 24 Видалити Редагувати Опубл…" at bounding box center [403, 134] width 542 height 84
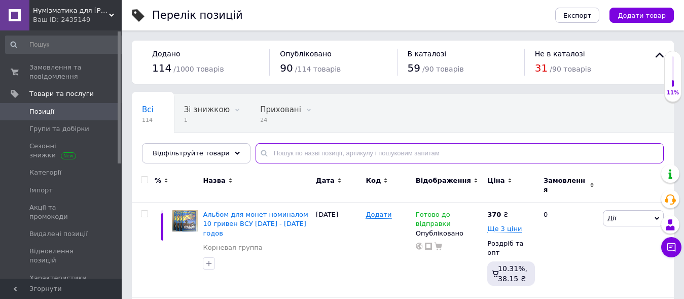
click at [288, 145] on input "text" at bounding box center [460, 153] width 408 height 20
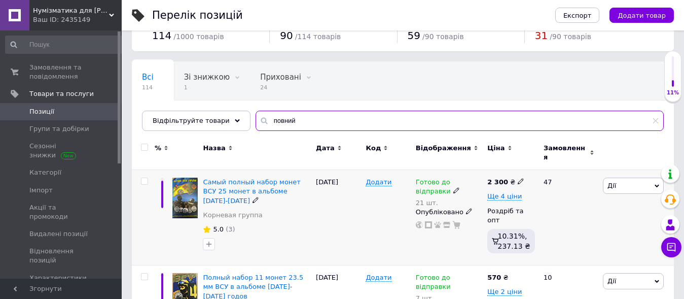
scroll to position [52, 0]
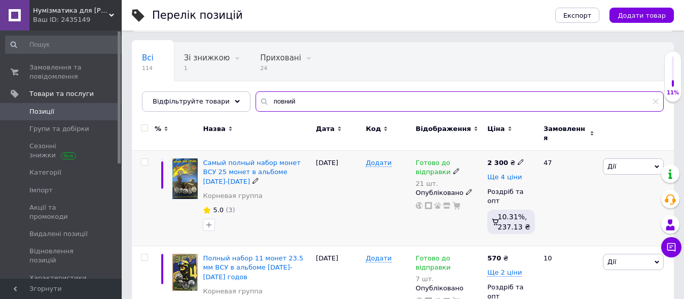
type input "повний"
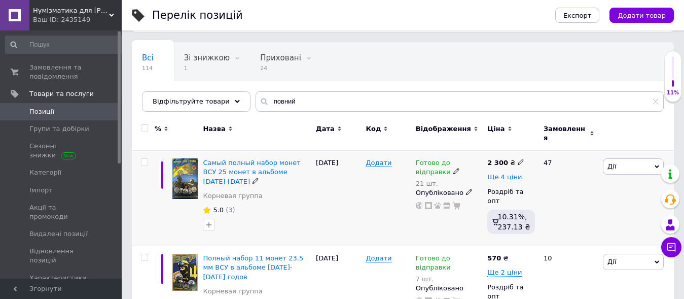
click at [509, 173] on span "Ще 4 ціни" at bounding box center [505, 177] width 34 height 8
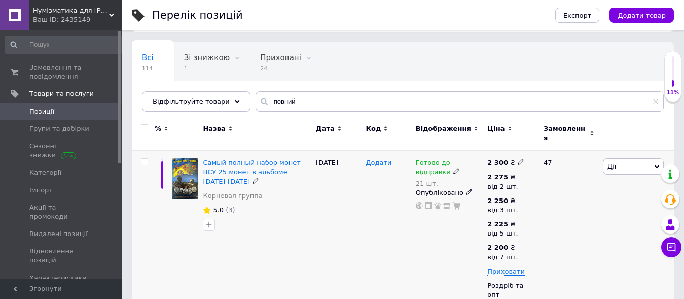
click at [611, 163] on span "Дії" at bounding box center [612, 166] width 9 height 8
click at [581, 179] on li "Редагувати" at bounding box center [596, 186] width 134 height 14
